Goal: Information Seeking & Learning: Learn about a topic

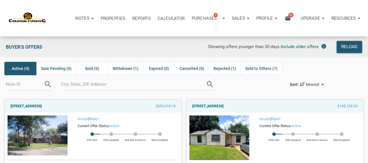
scroll to position [175, 0]
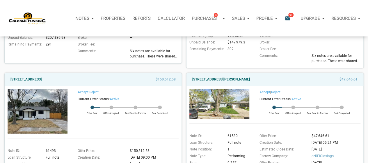
scroll to position [175, 0]
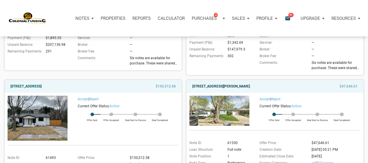
click at [250, 83] on link "[STREET_ADDRESS][PERSON_NAME]" at bounding box center [221, 86] width 58 height 7
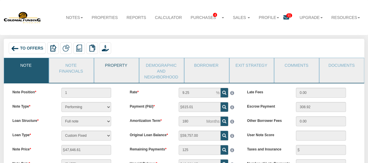
click at [127, 66] on link "Property" at bounding box center [116, 65] width 44 height 15
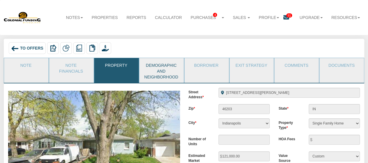
click at [170, 75] on link "Demographic and Neighborhood" at bounding box center [161, 70] width 44 height 25
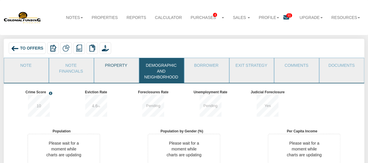
click at [112, 68] on link "Property" at bounding box center [116, 65] width 44 height 15
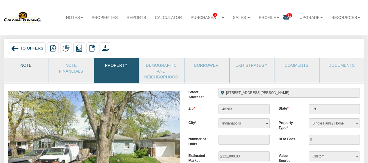
click at [19, 63] on link "Note" at bounding box center [26, 65] width 44 height 15
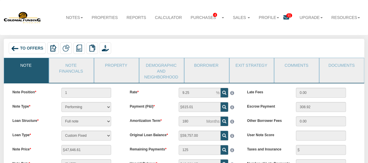
click at [28, 48] on span "To Offers" at bounding box center [31, 48] width 23 height 5
